Goal: Information Seeking & Learning: Check status

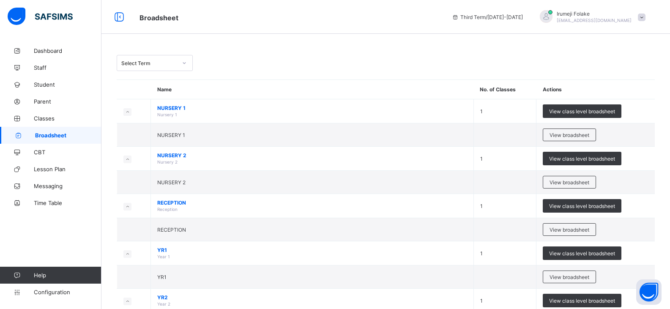
click at [182, 61] on icon at bounding box center [184, 63] width 5 height 8
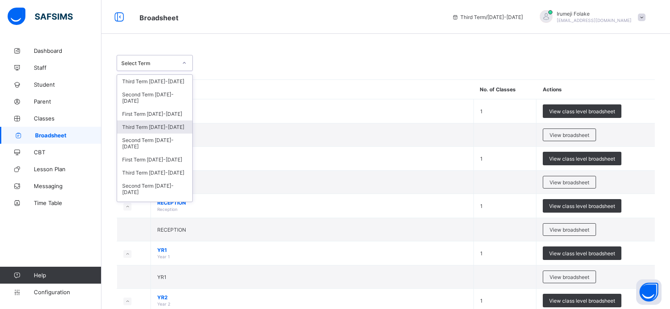
click at [173, 128] on div "Third Term [DATE]-[DATE]" at bounding box center [154, 126] width 75 height 13
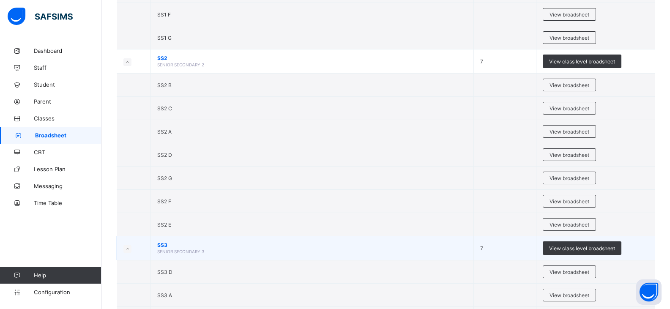
scroll to position [1183, 0]
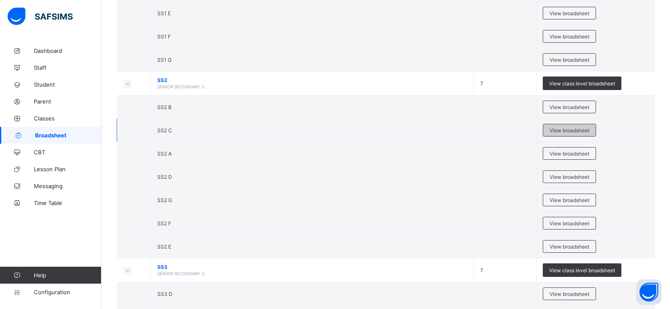
click at [577, 128] on span "View broadsheet" at bounding box center [569, 130] width 40 height 6
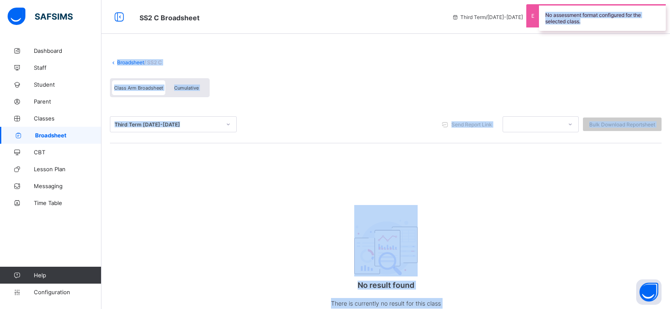
scroll to position [34, 0]
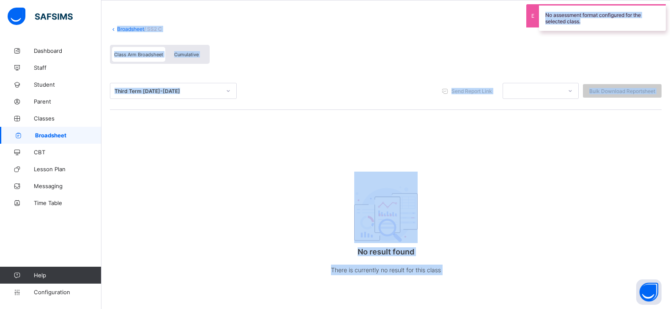
click at [228, 90] on icon at bounding box center [228, 91] width 5 height 8
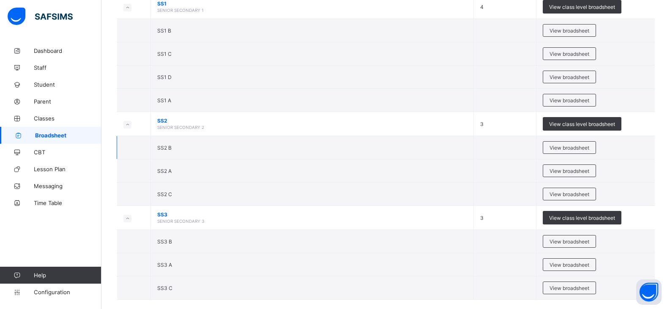
scroll to position [753, 0]
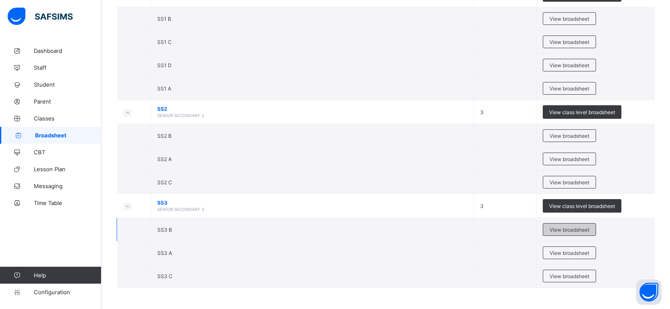
click at [570, 226] on div "View broadsheet" at bounding box center [568, 229] width 53 height 13
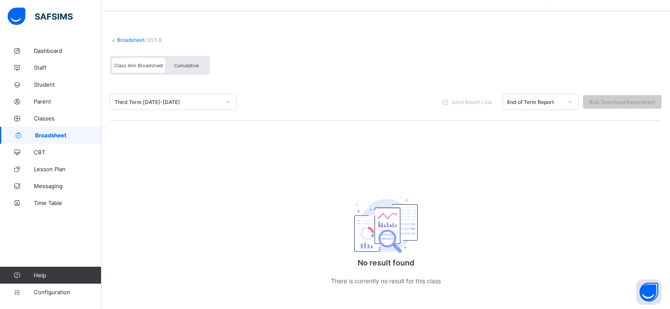
scroll to position [34, 0]
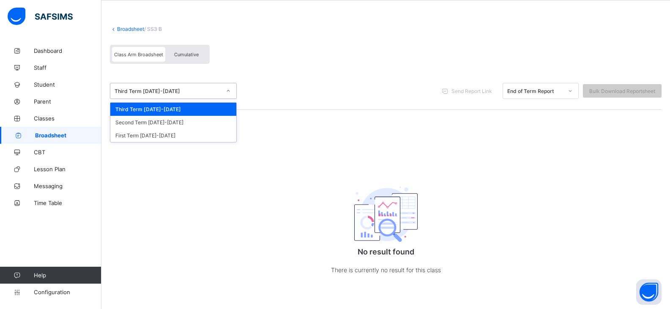
click at [228, 90] on icon at bounding box center [228, 91] width 5 height 8
click at [144, 123] on div "Second Term [DATE]-[DATE]" at bounding box center [173, 122] width 126 height 13
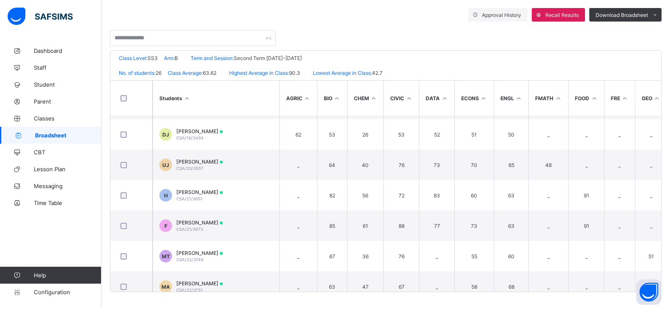
scroll to position [0, 0]
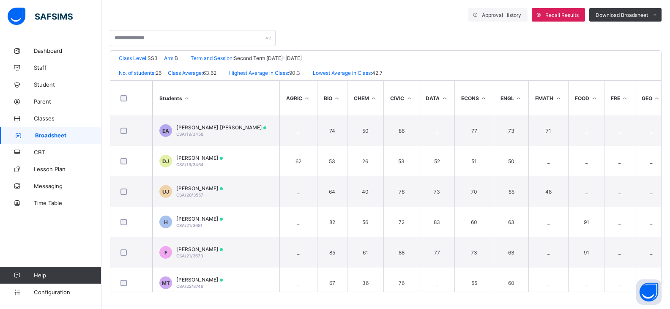
click at [59, 131] on link "Broadsheet" at bounding box center [50, 135] width 101 height 17
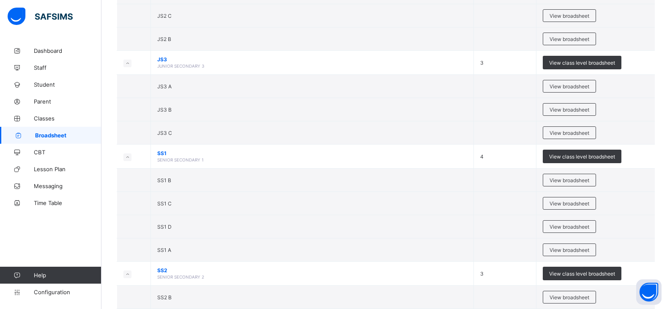
scroll to position [753, 0]
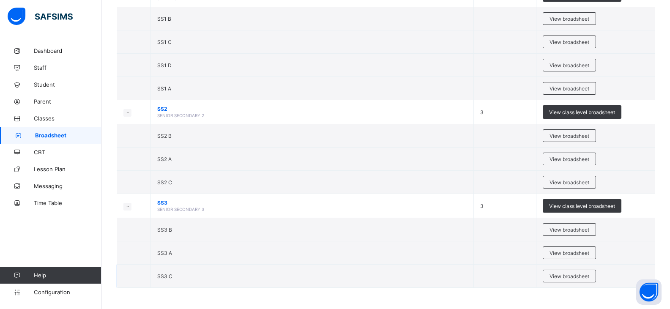
click at [197, 278] on td "SS3 C" at bounding box center [312, 275] width 323 height 23
click at [580, 275] on span "View broadsheet" at bounding box center [569, 276] width 40 height 6
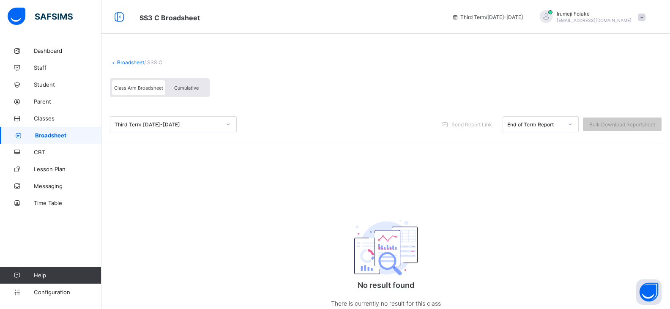
click at [225, 125] on div at bounding box center [228, 124] width 14 height 14
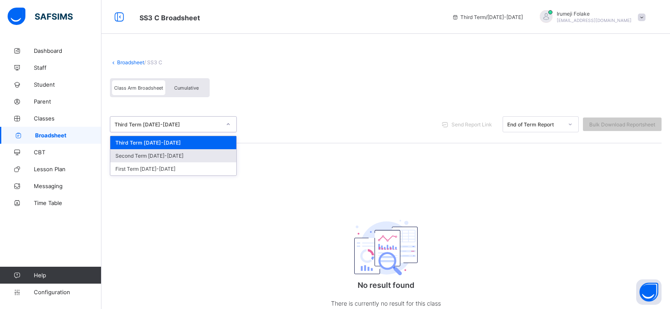
click at [165, 158] on div "Second Term [DATE]-[DATE]" at bounding box center [173, 155] width 126 height 13
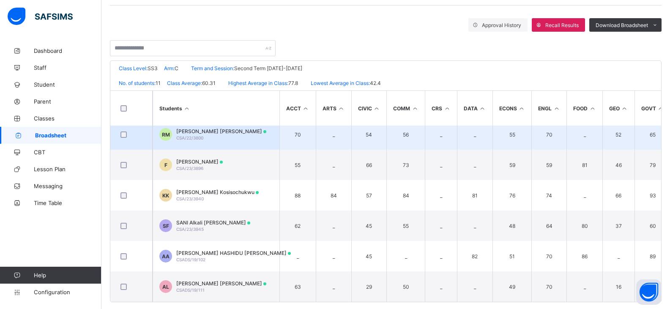
scroll to position [148, 0]
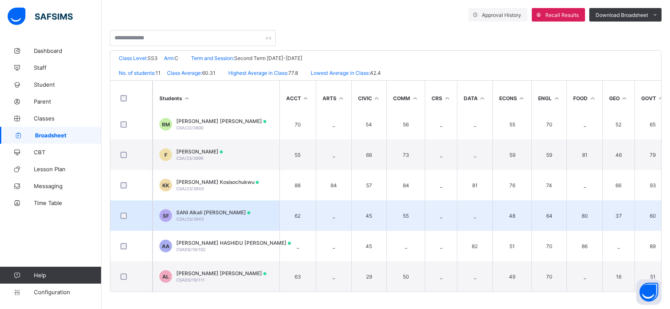
click at [235, 211] on td "SF SANI Alkali [PERSON_NAME] CSA/23/3945" at bounding box center [216, 215] width 127 height 30
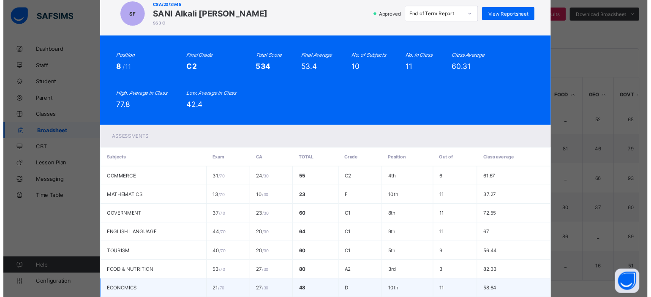
scroll to position [0, 0]
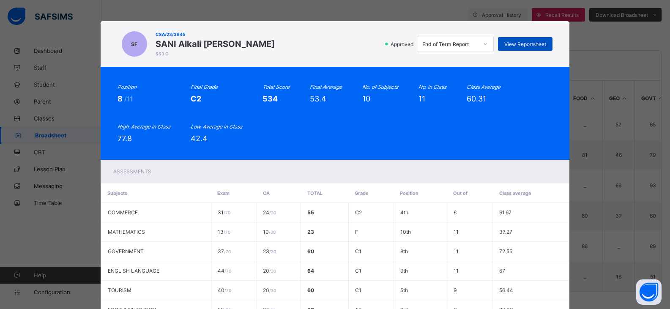
click at [521, 41] on span "View Reportsheet" at bounding box center [525, 44] width 42 height 6
click at [585, 63] on div "SF CSA/23/3945 SANI Alkali [PERSON_NAME] SS3 C Approved End of Term Report View…" at bounding box center [335, 154] width 670 height 309
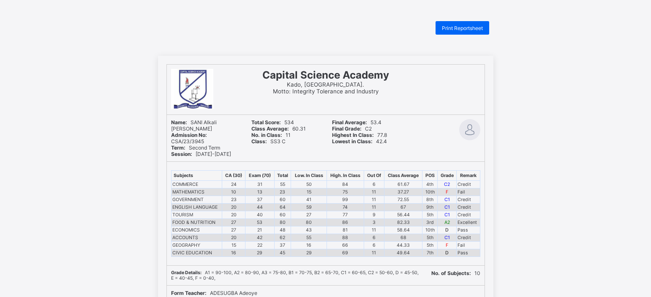
click at [225, 32] on div "Print Reportsheet" at bounding box center [325, 28] width 335 height 14
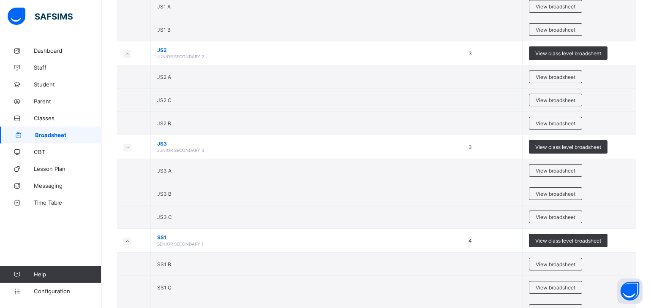
scroll to position [753, 0]
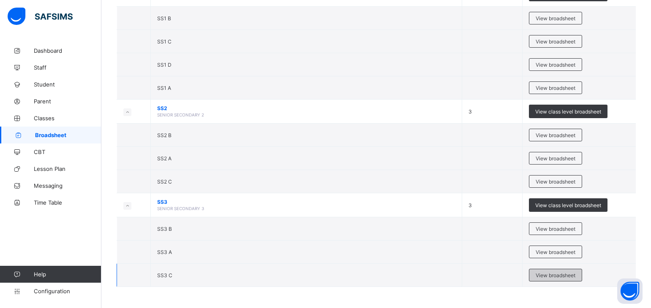
click at [570, 276] on span "View broadsheet" at bounding box center [556, 276] width 40 height 6
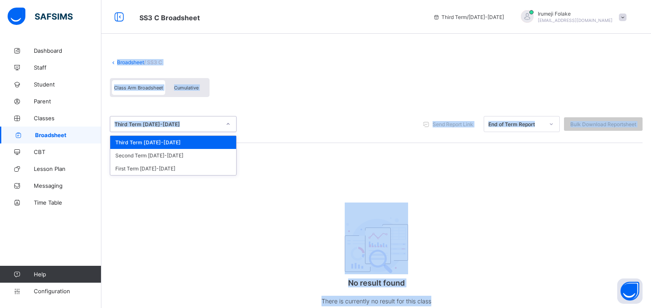
click at [229, 123] on icon at bounding box center [228, 124] width 5 height 8
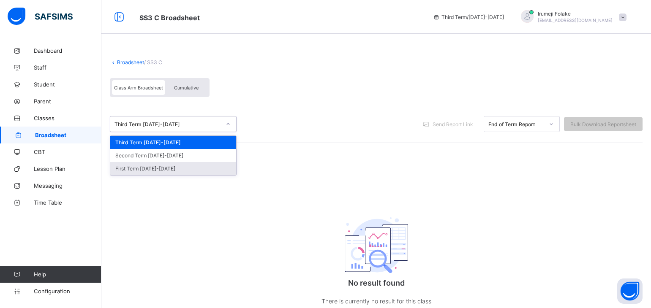
click at [160, 170] on div "First Term 2024-2025" at bounding box center [173, 168] width 126 height 13
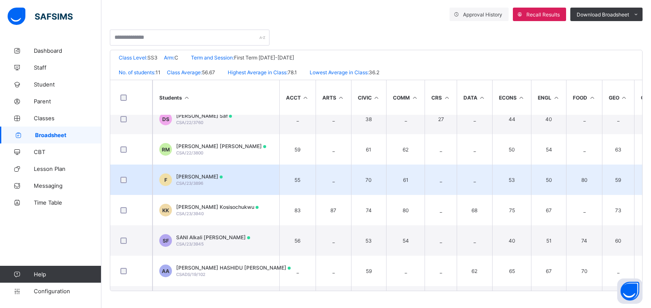
scroll to position [162, 0]
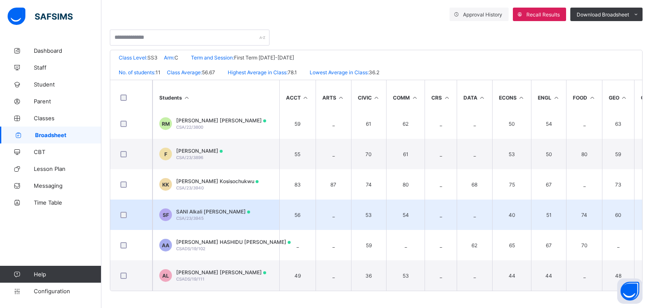
click at [240, 213] on td "SF SANI Alkali [PERSON_NAME] CSA/23/3945" at bounding box center [216, 215] width 127 height 30
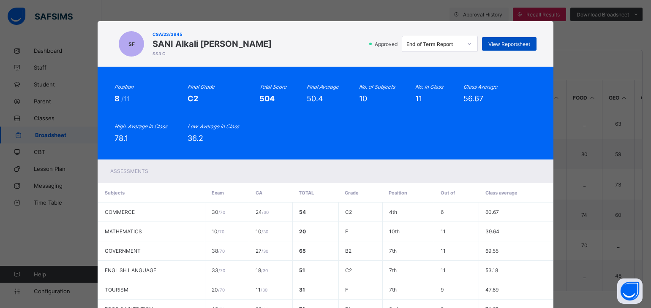
click at [510, 42] on span "View Reportsheet" at bounding box center [509, 44] width 42 height 6
